Goal: Navigation & Orientation: Understand site structure

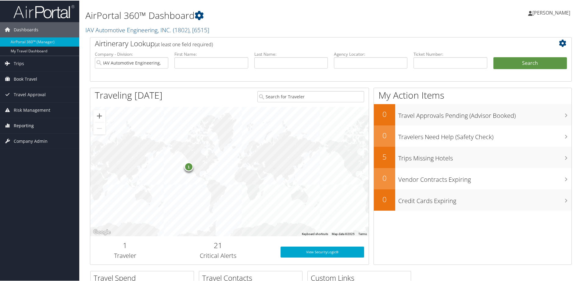
click at [25, 125] on span "Reporting" at bounding box center [24, 125] width 20 height 15
click at [28, 150] on span "Company Admin" at bounding box center [31, 149] width 34 height 15
click at [29, 125] on span "Reporting" at bounding box center [24, 125] width 20 height 15
